Goal: Navigation & Orientation: Find specific page/section

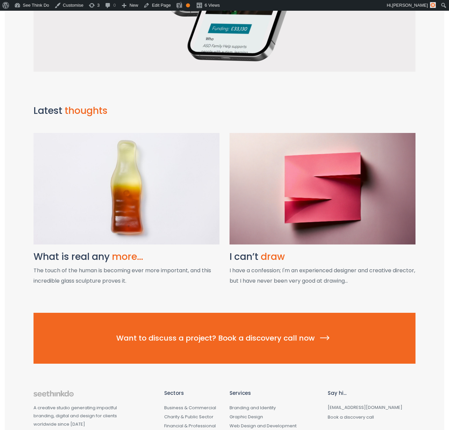
scroll to position [748, 0]
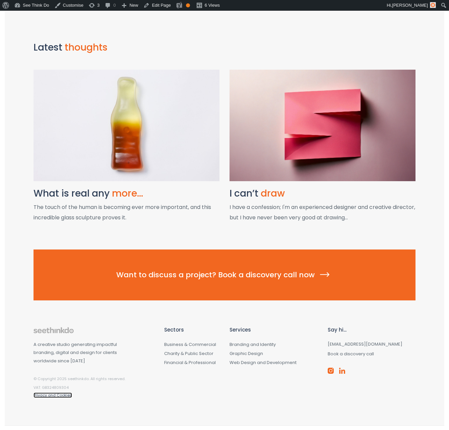
click at [56, 394] on link "Privacy and Cookies" at bounding box center [52, 394] width 39 height 5
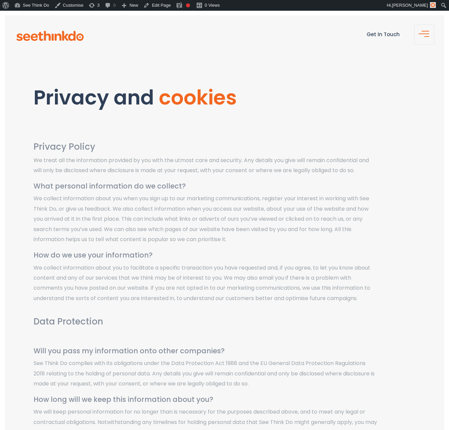
click at [341, 126] on section "Privacy and cookies" at bounding box center [224, 92] width 439 height 72
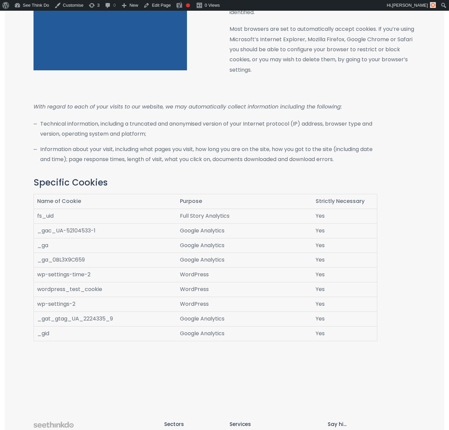
scroll to position [924, 0]
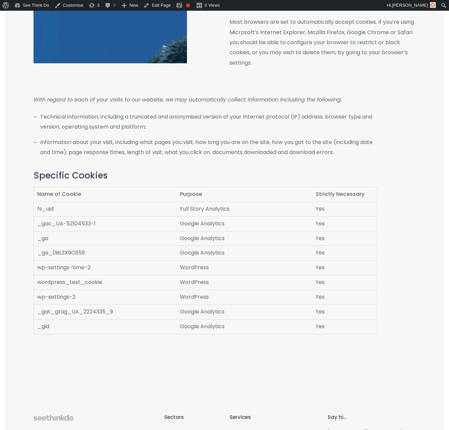
drag, startPoint x: 356, startPoint y: 407, endPoint x: 391, endPoint y: 390, distance: 39.1
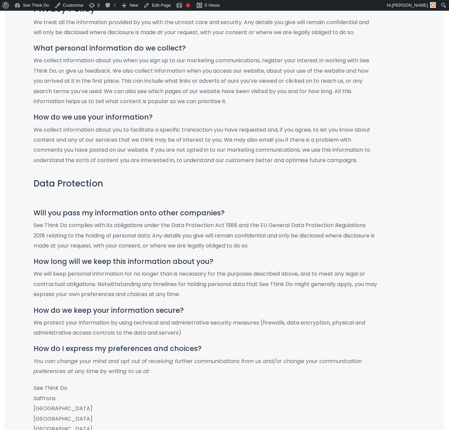
scroll to position [0, 0]
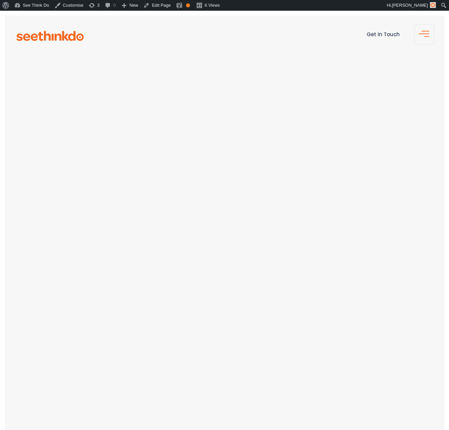
scroll to position [748, 0]
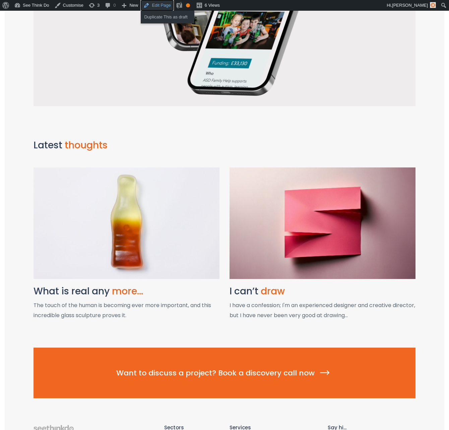
click at [169, 7] on link "Edit Page" at bounding box center [157, 5] width 32 height 11
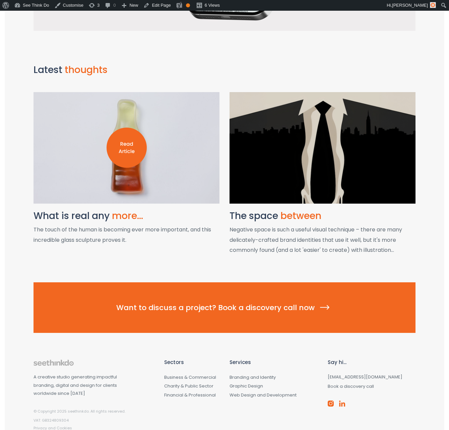
scroll to position [766, 0]
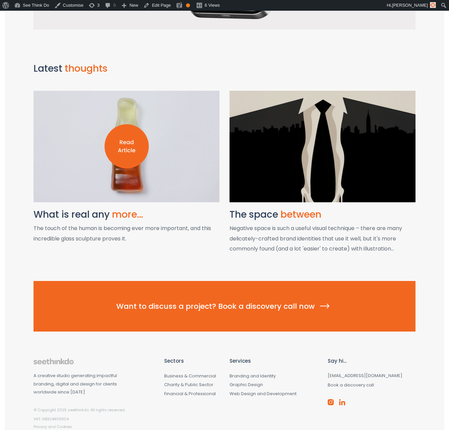
click at [124, 145] on img at bounding box center [126, 146] width 44 height 44
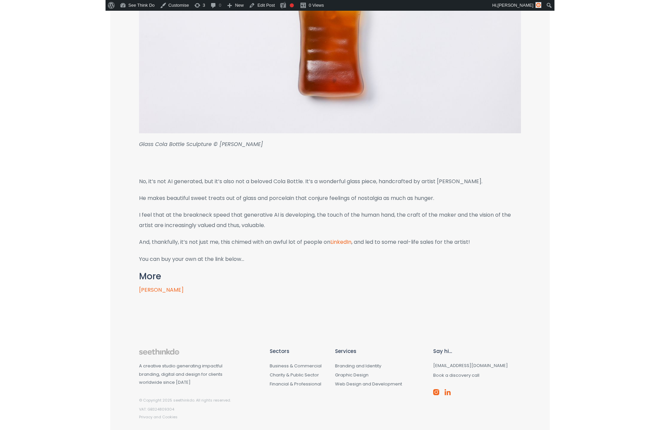
scroll to position [367, 0]
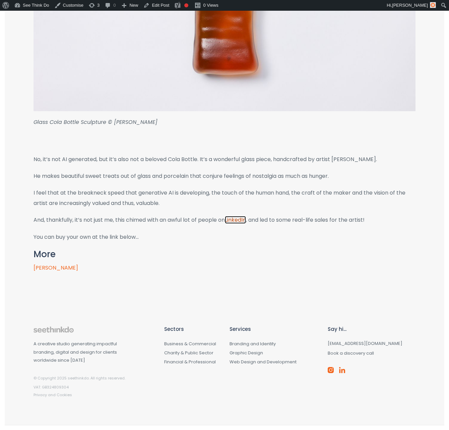
click at [243, 223] on link "LinkedIn" at bounding box center [235, 220] width 21 height 8
